Goal: Transaction & Acquisition: Purchase product/service

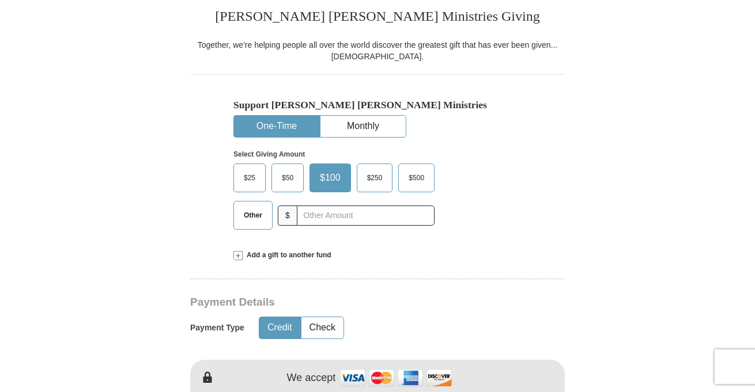
scroll to position [298, 0]
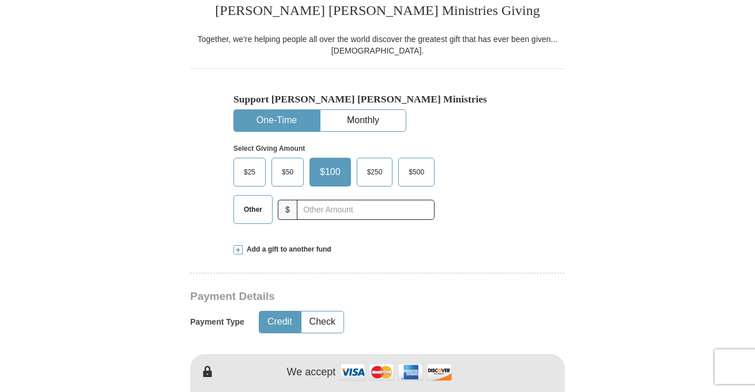
click at [276, 122] on button "One-Time" at bounding box center [276, 120] width 85 height 21
click at [251, 217] on span "Other" at bounding box center [253, 209] width 30 height 17
click at [0, 0] on input "Other" at bounding box center [0, 0] width 0 height 0
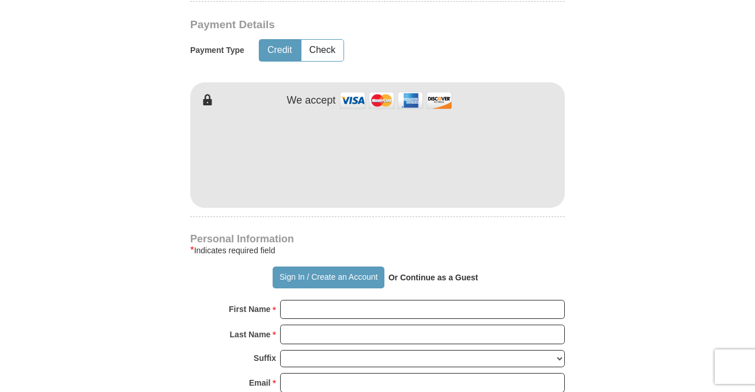
scroll to position [569, 0]
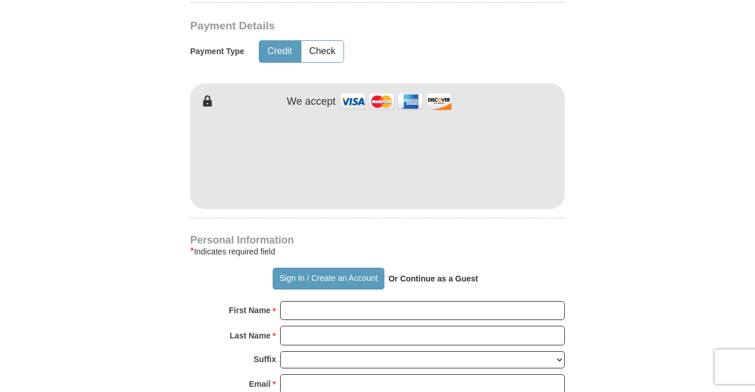
type input "140"
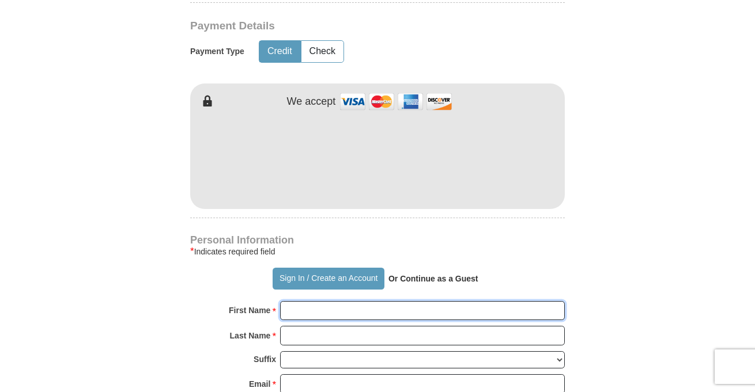
type input "[PERSON_NAME]"
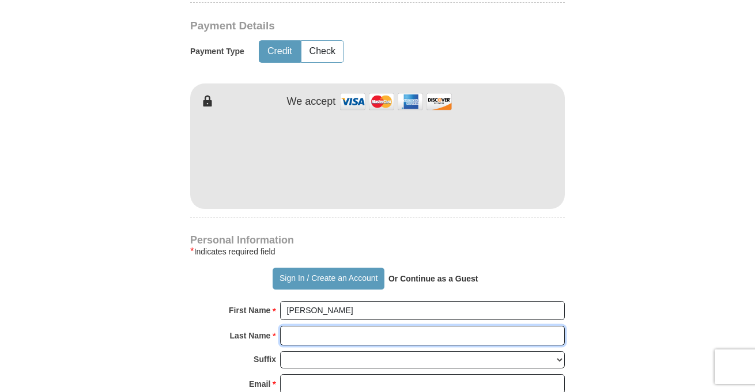
type input "[PERSON_NAME]"
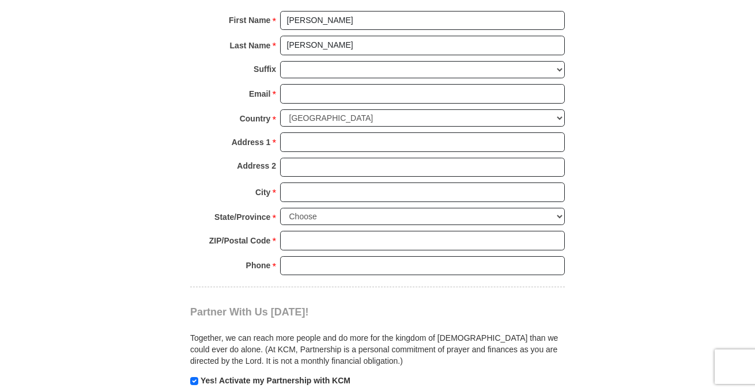
scroll to position [859, 0]
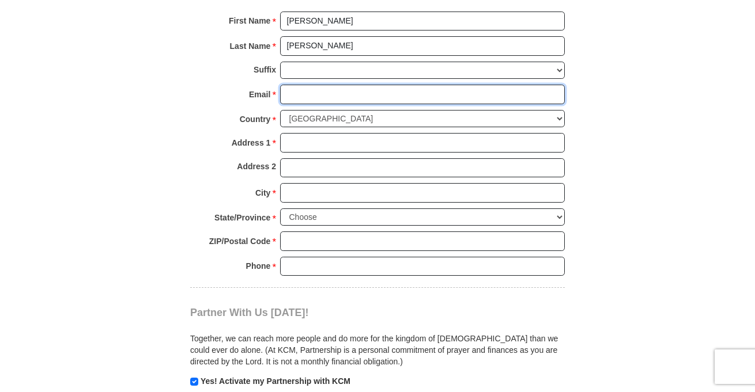
click at [388, 100] on input "Email *" at bounding box center [422, 95] width 285 height 20
type input "[EMAIL_ADDRESS][DOMAIN_NAME]"
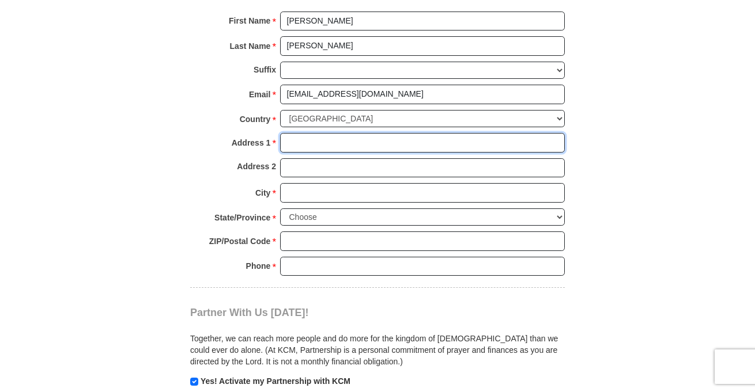
type input "[STREET_ADDRESS]"
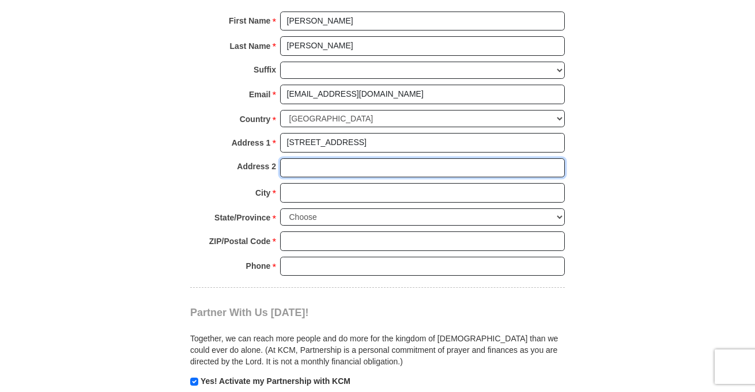
type input "Apt 701"
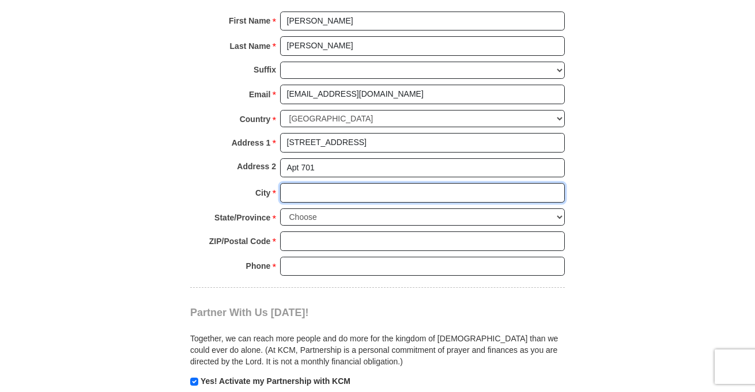
type input "Columbus"
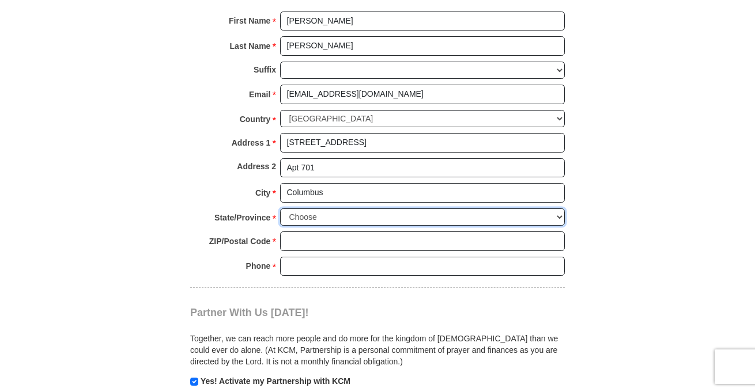
select select "OH"
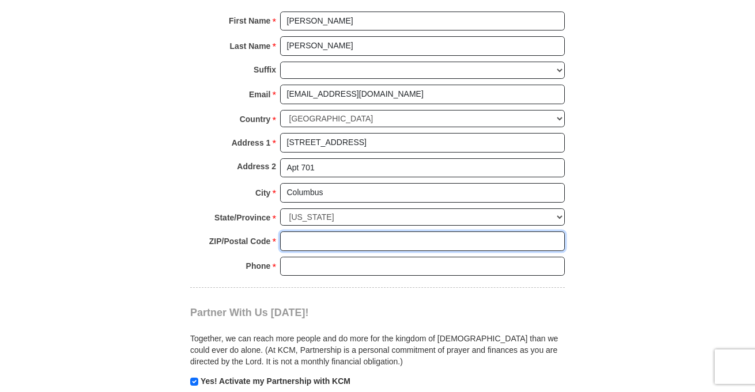
type input "43203"
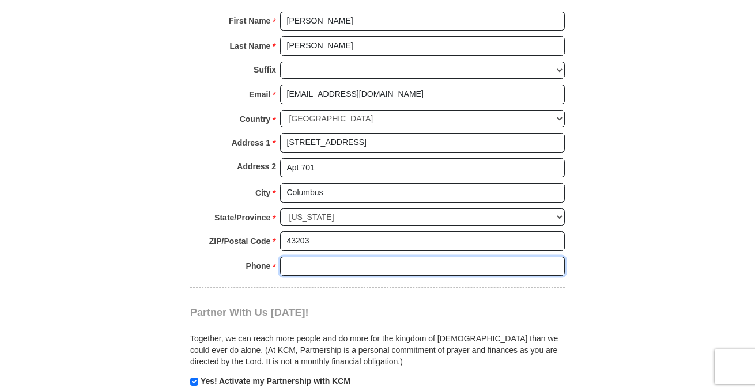
type input "6148176291"
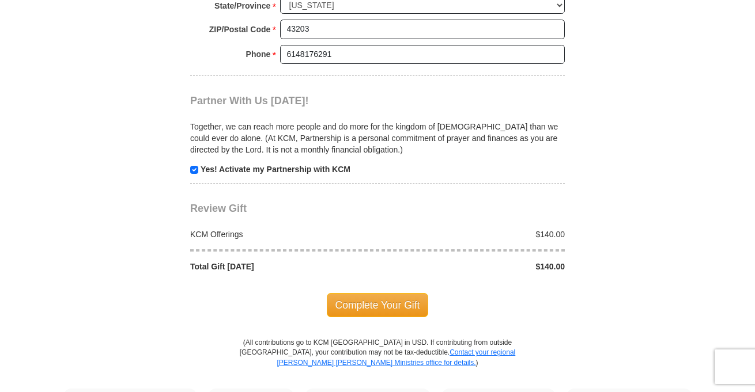
scroll to position [1074, 0]
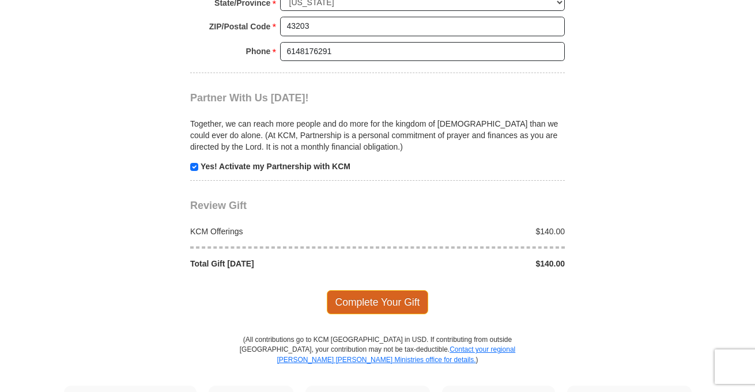
click at [407, 306] on span "Complete Your Gift" at bounding box center [378, 302] width 102 height 24
